Goal: Task Accomplishment & Management: Use online tool/utility

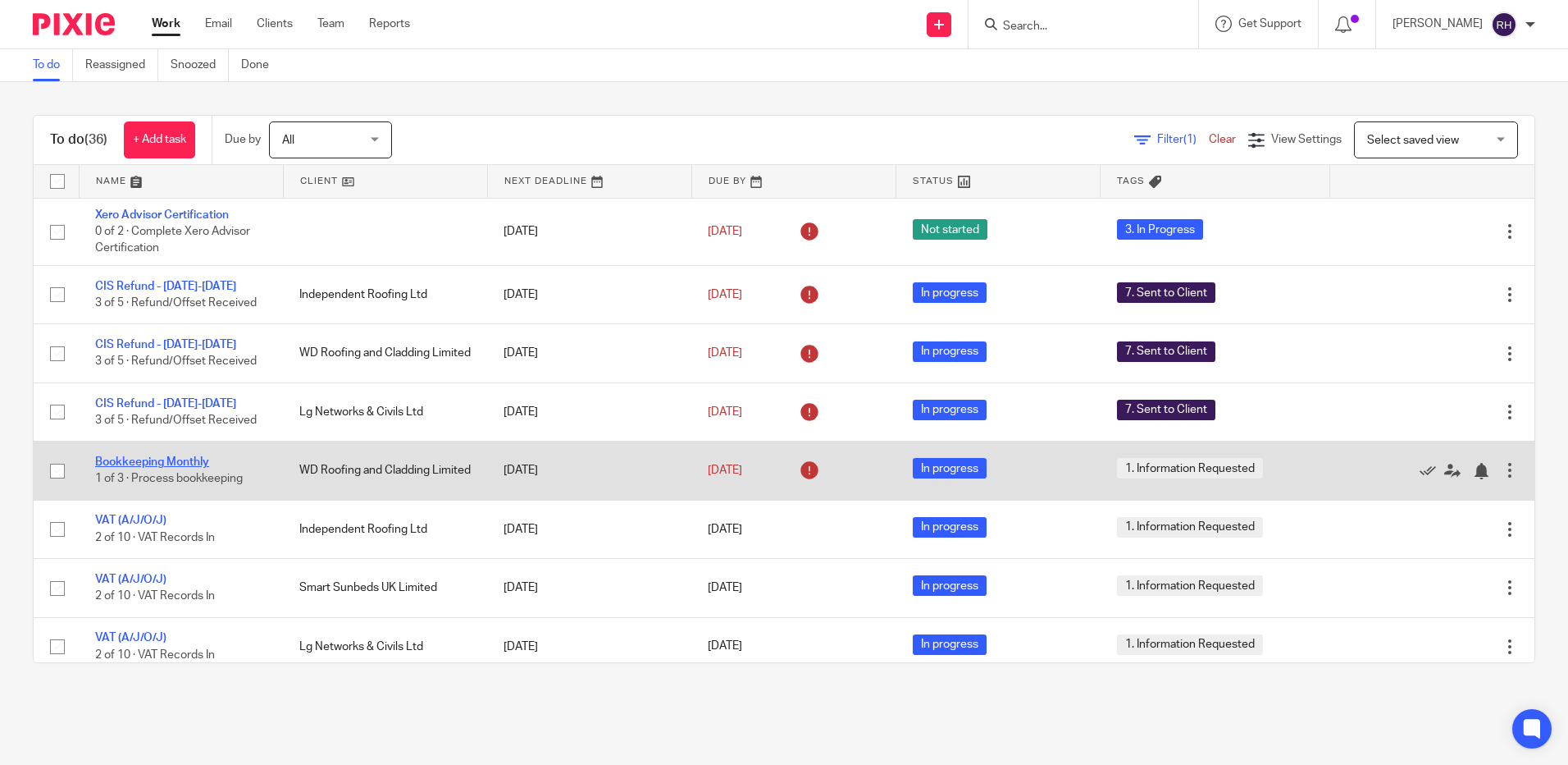
click at [156, 462] on link "Bookkeeping Monthly" at bounding box center [151, 462] width 114 height 12
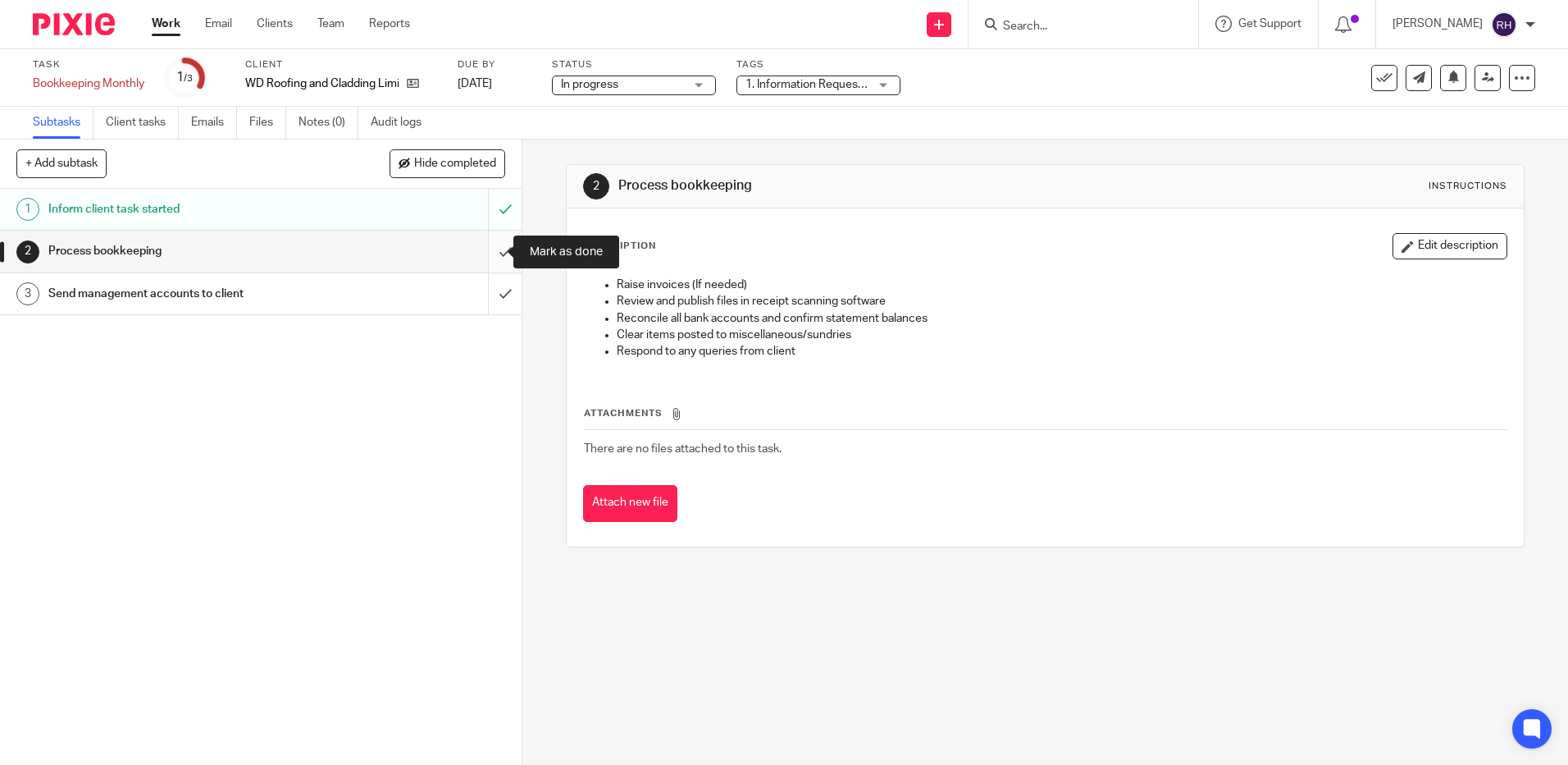
click at [490, 242] on input "submit" at bounding box center [260, 250] width 521 height 41
click at [484, 283] on input "submit" at bounding box center [260, 293] width 521 height 41
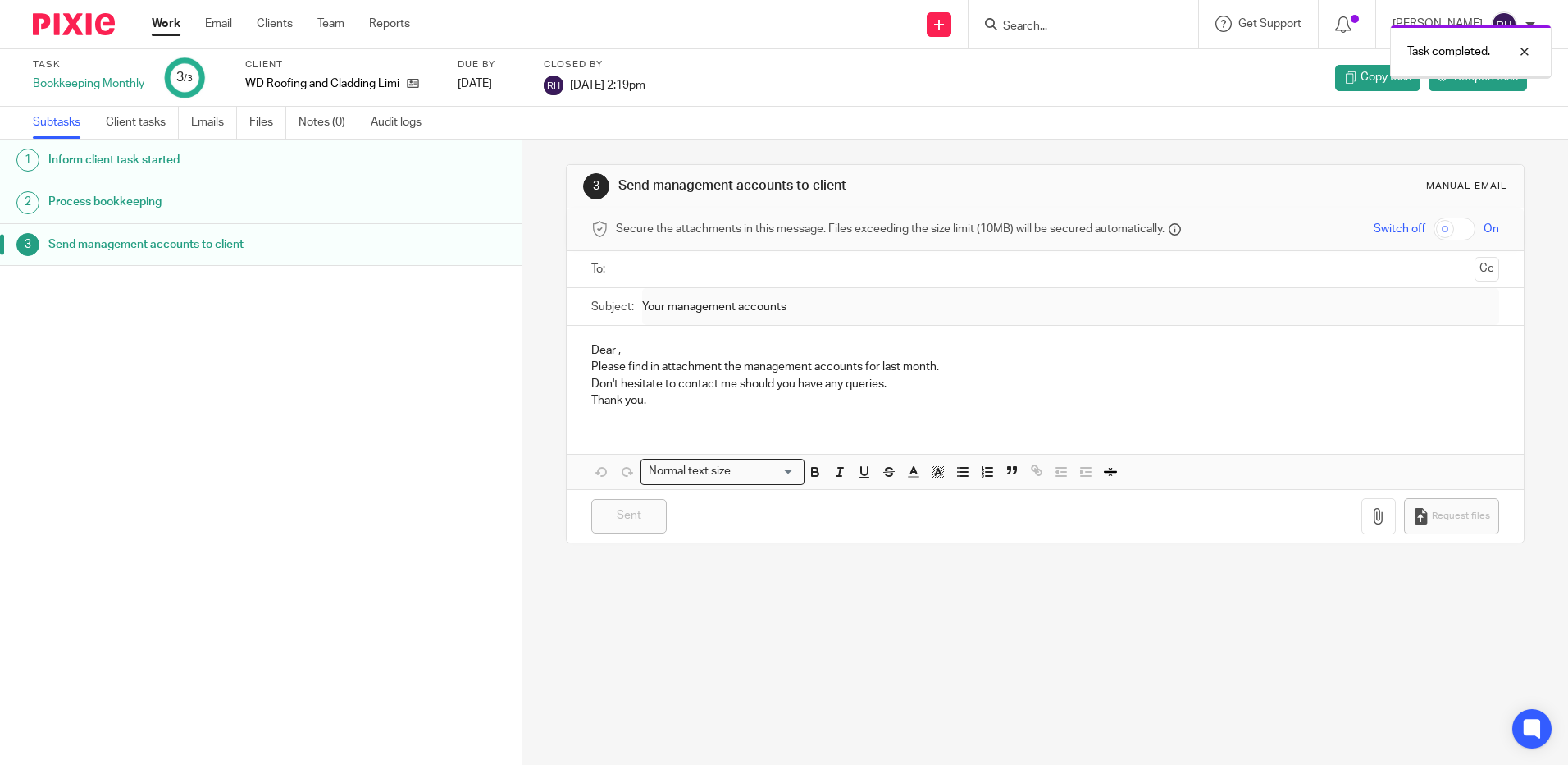
click at [87, 26] on img at bounding box center [74, 24] width 82 height 22
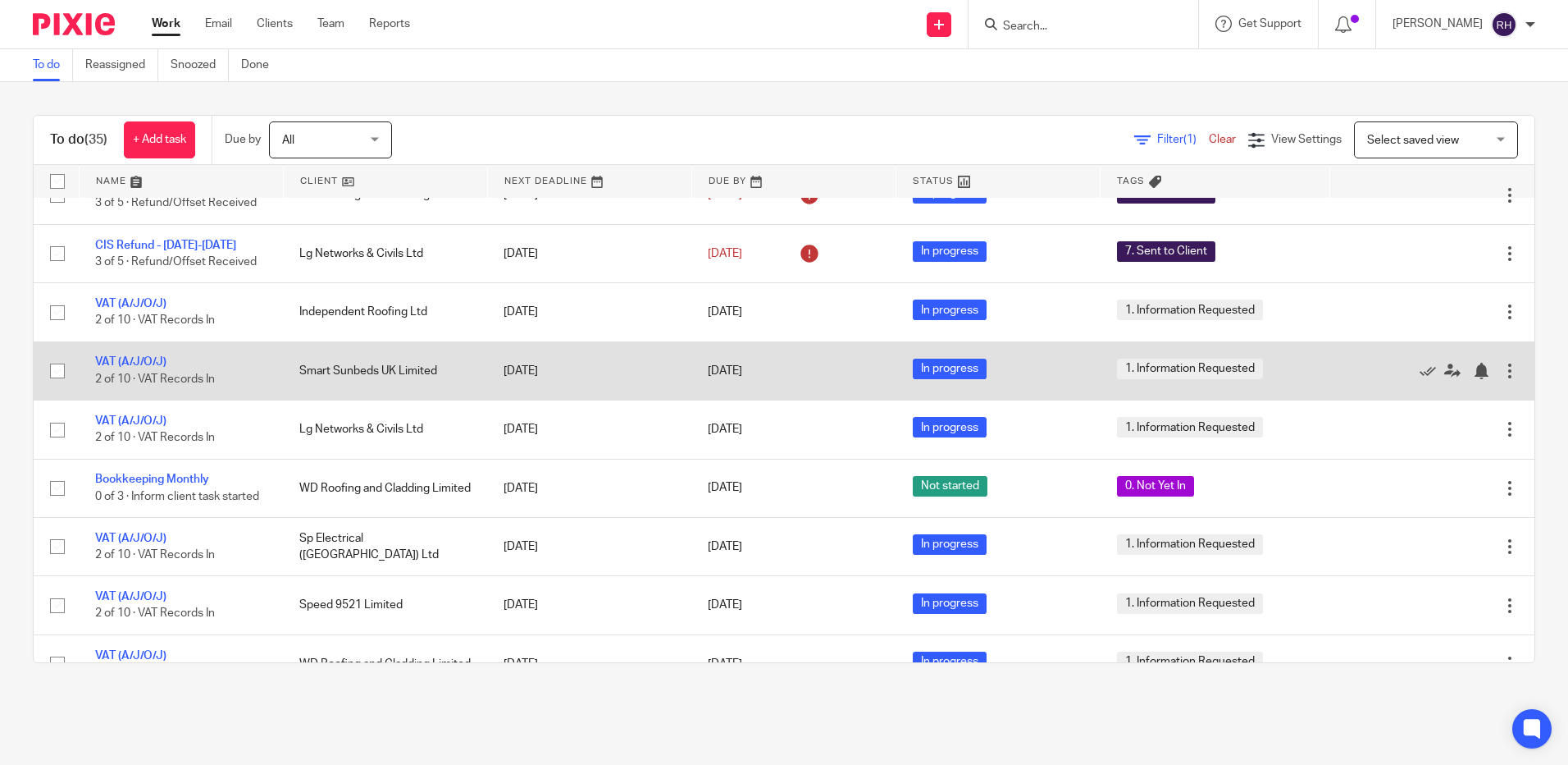
scroll to position [247, 0]
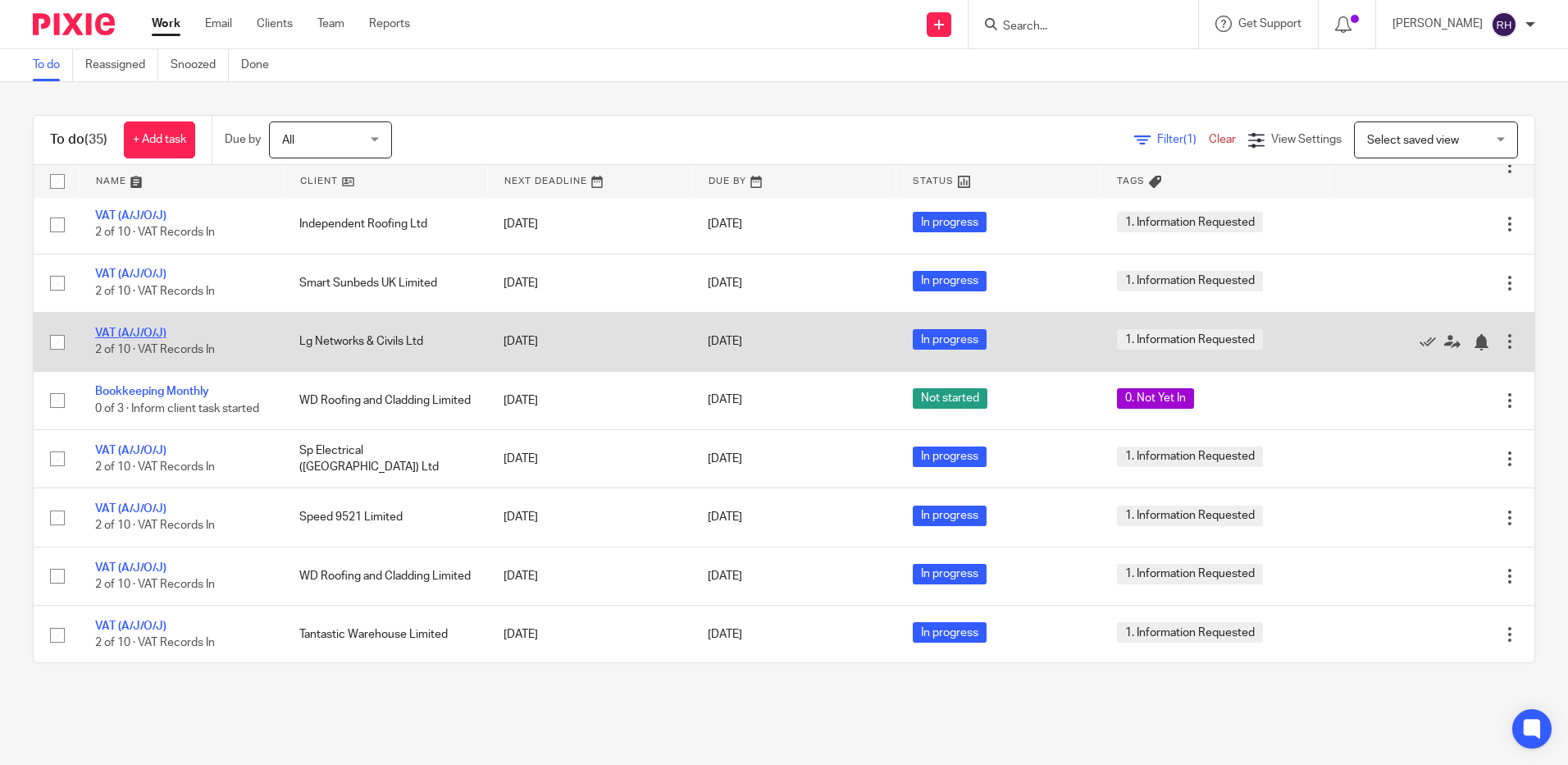
click at [138, 335] on link "VAT (A/J/O/J)" at bounding box center [131, 333] width 72 height 12
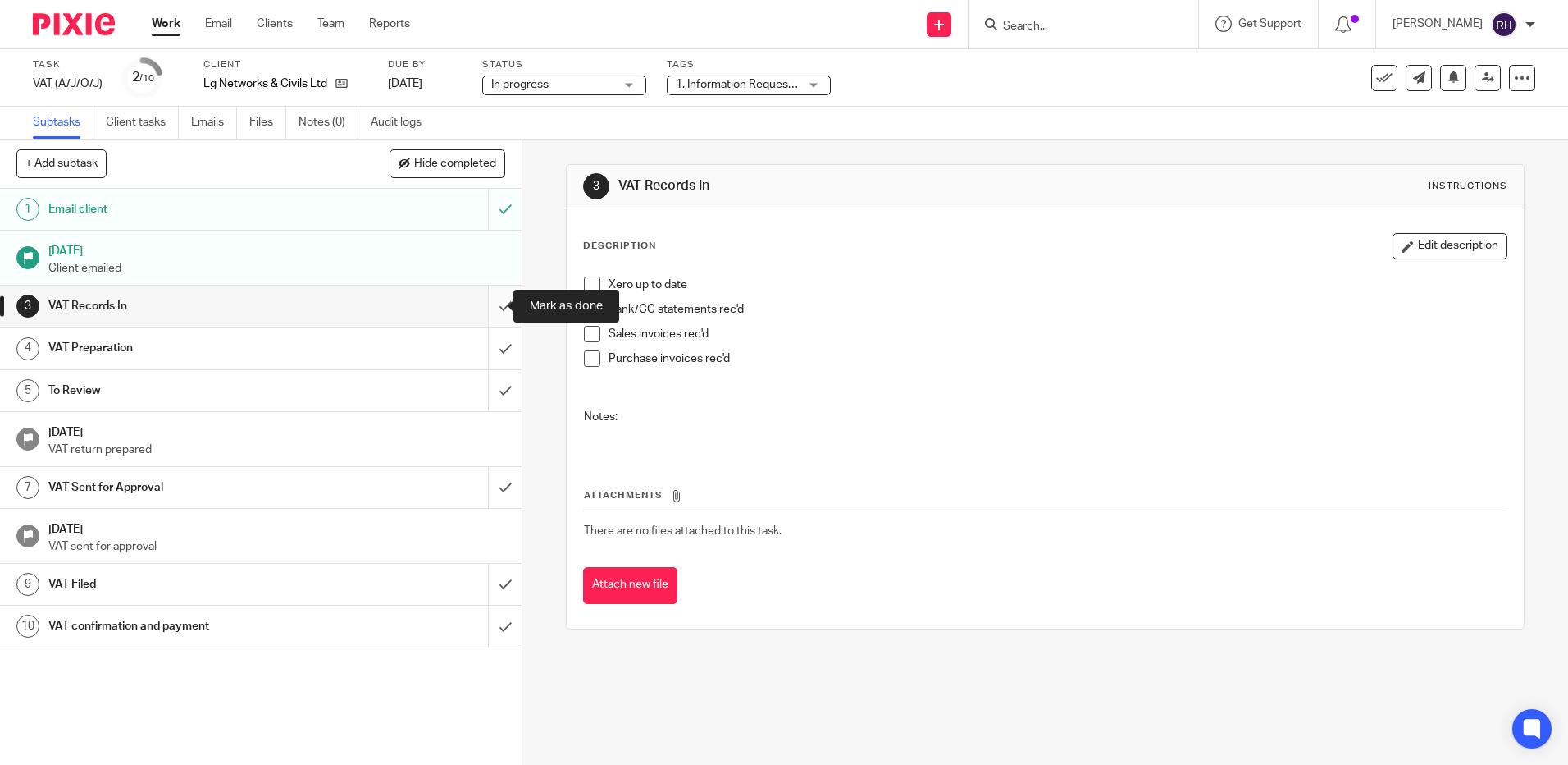
click at [492, 315] on input "submit" at bounding box center [260, 306] width 521 height 41
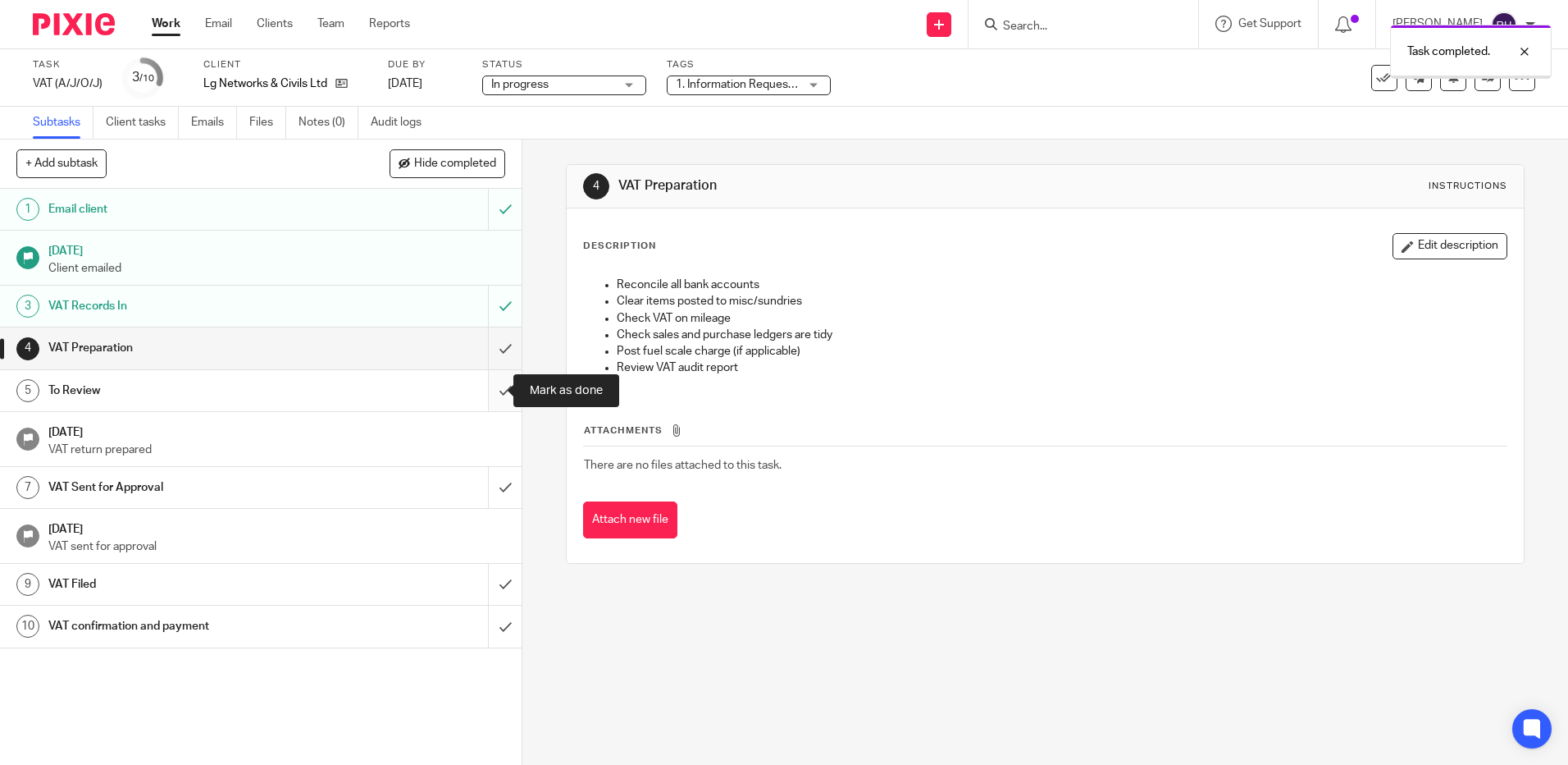
click at [490, 386] on input "submit" at bounding box center [260, 390] width 521 height 41
click at [480, 356] on input "submit" at bounding box center [260, 348] width 521 height 41
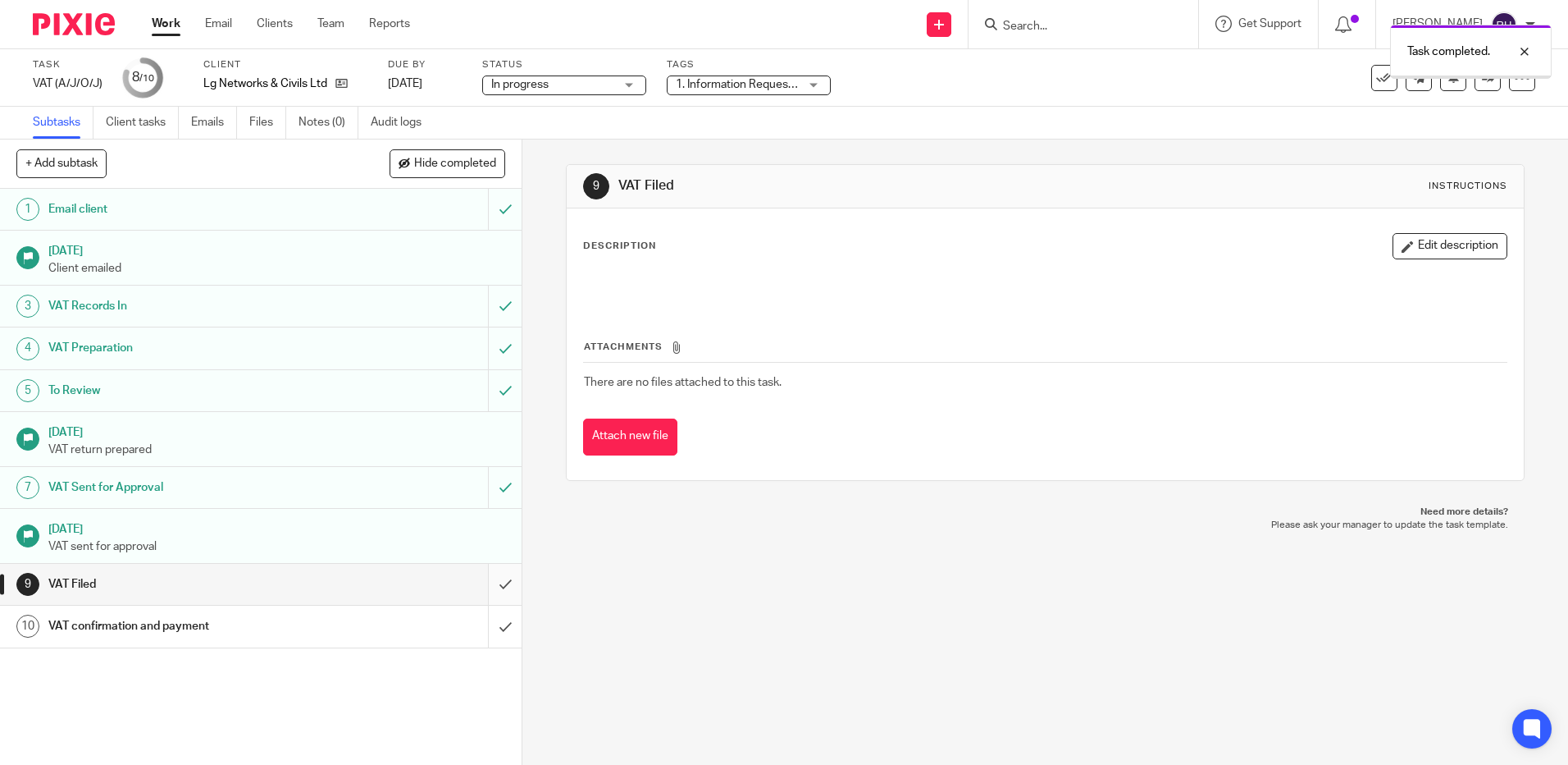
click at [495, 573] on input "submit" at bounding box center [260, 584] width 521 height 41
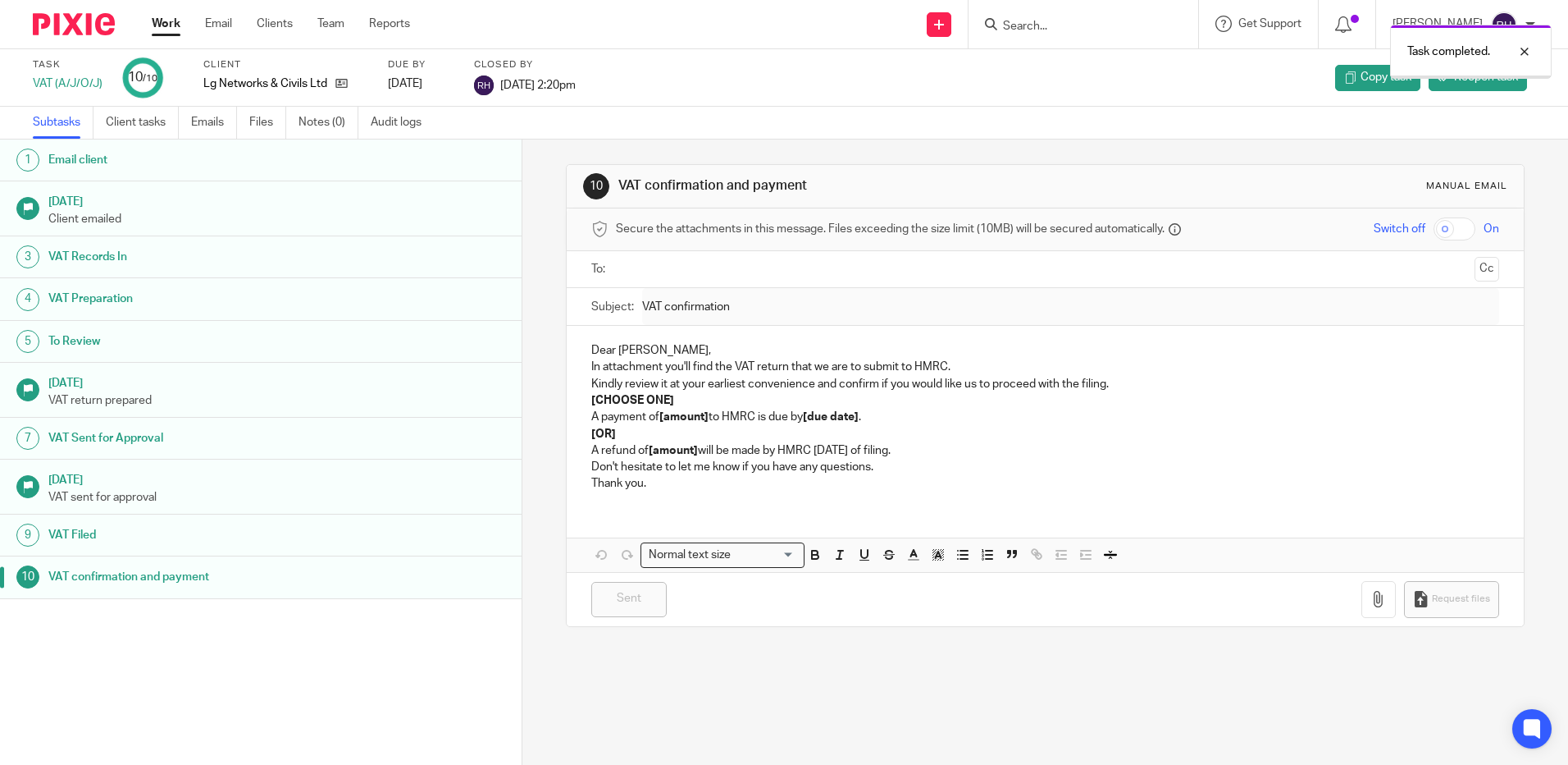
click at [72, 28] on img at bounding box center [74, 24] width 82 height 22
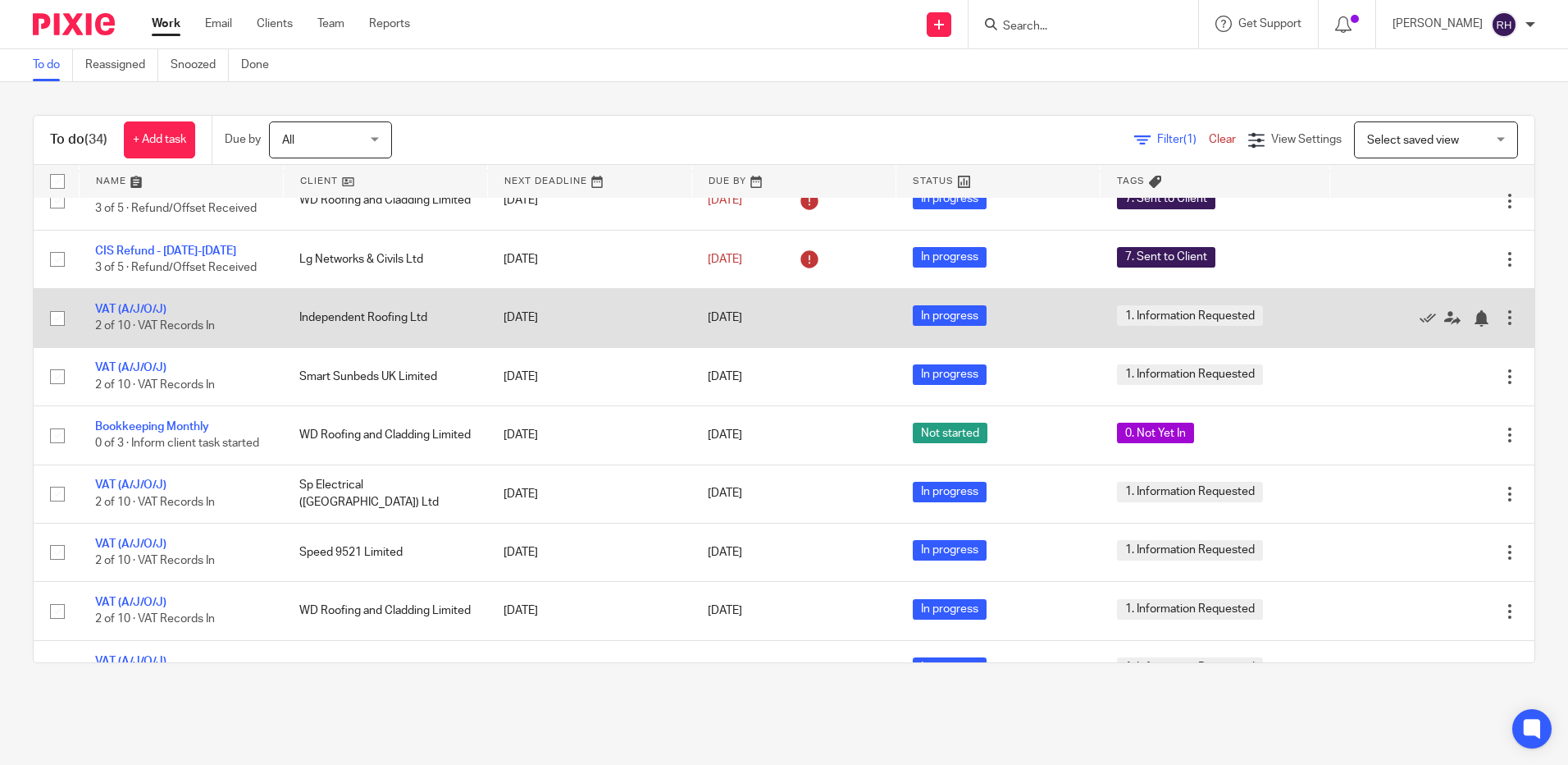
scroll to position [164, 0]
